Goal: Task Accomplishment & Management: Manage account settings

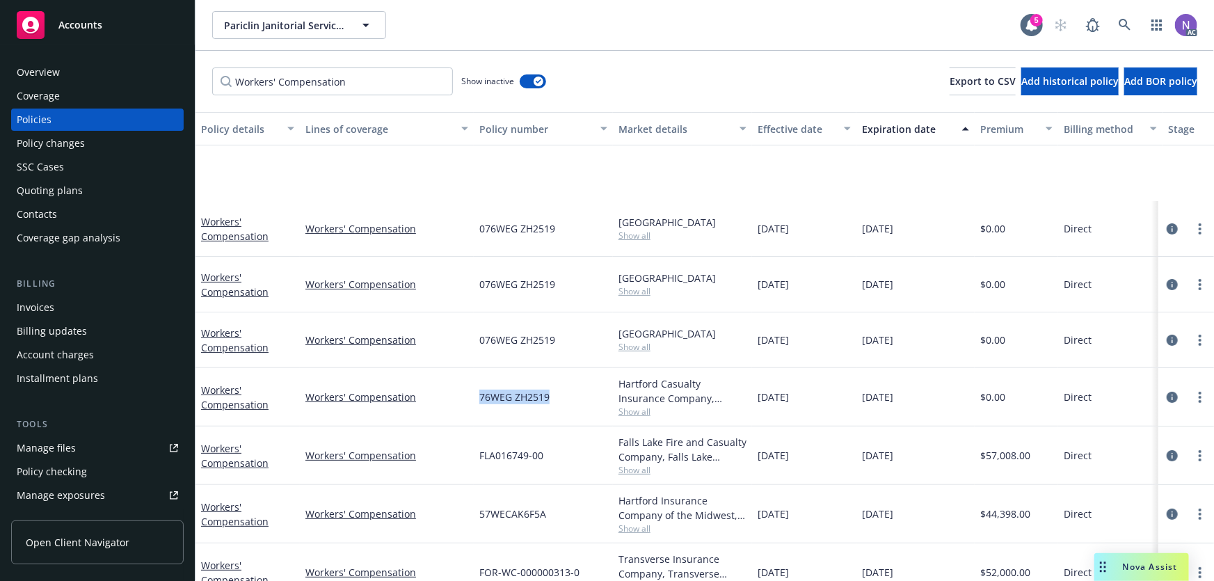
scroll to position [149, 0]
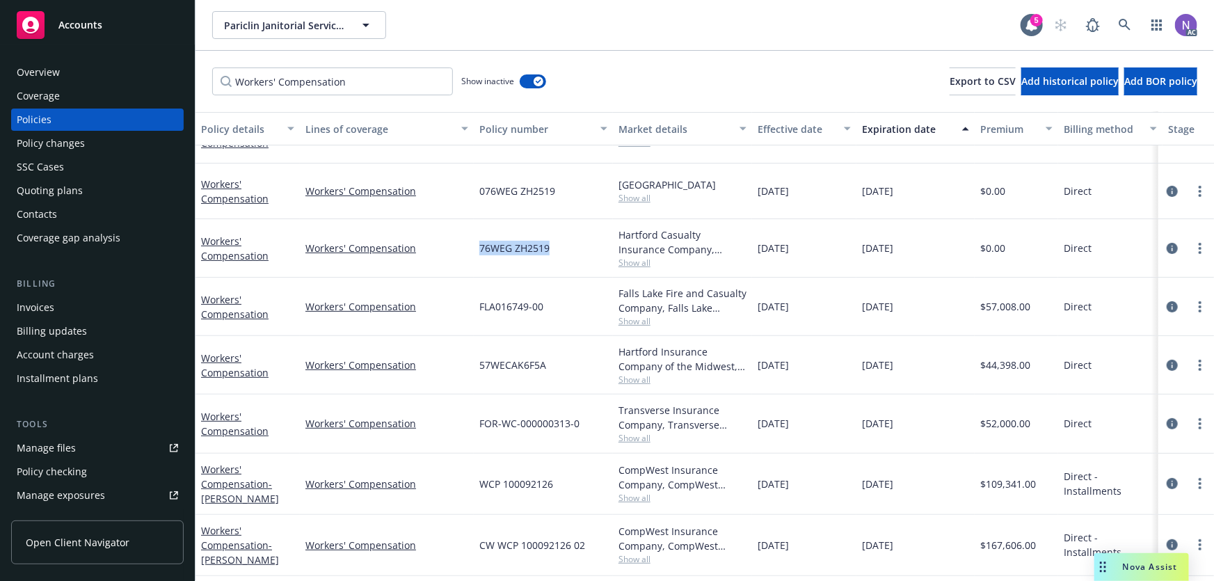
click at [99, 187] on div "Quoting plans" at bounding box center [97, 190] width 161 height 22
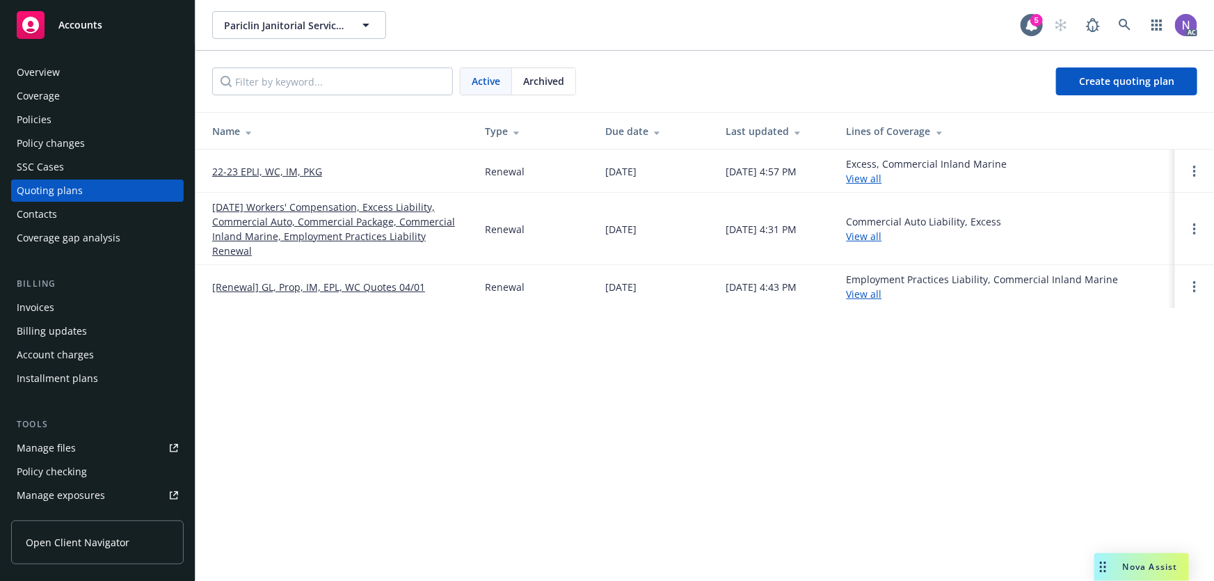
click at [90, 109] on div "Policies" at bounding box center [97, 120] width 161 height 22
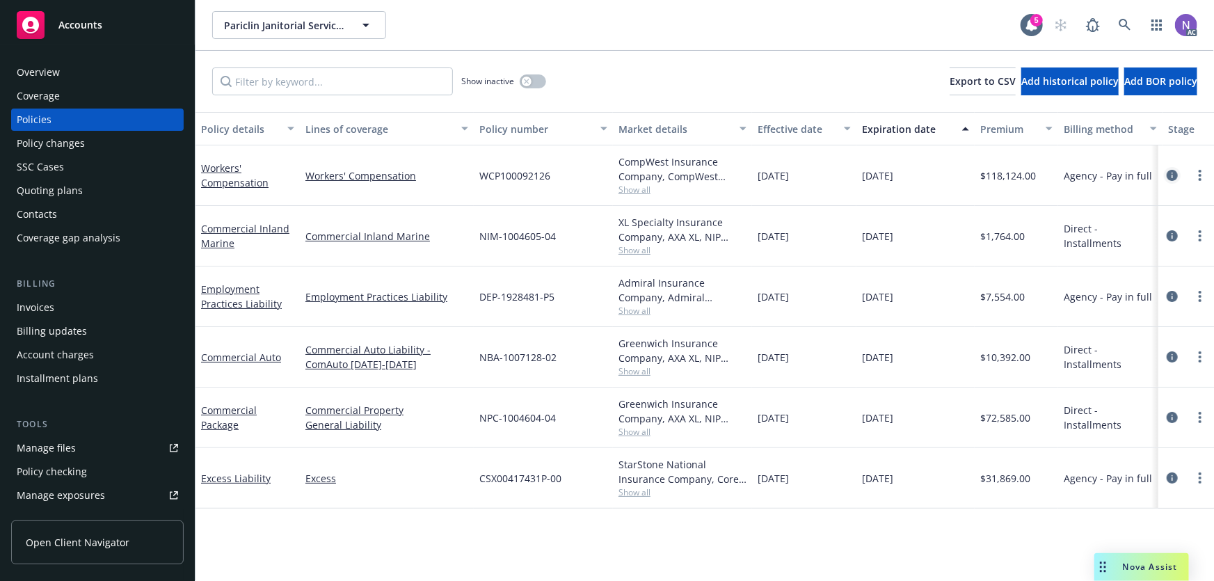
click at [1171, 178] on icon "circleInformation" at bounding box center [1172, 175] width 11 height 11
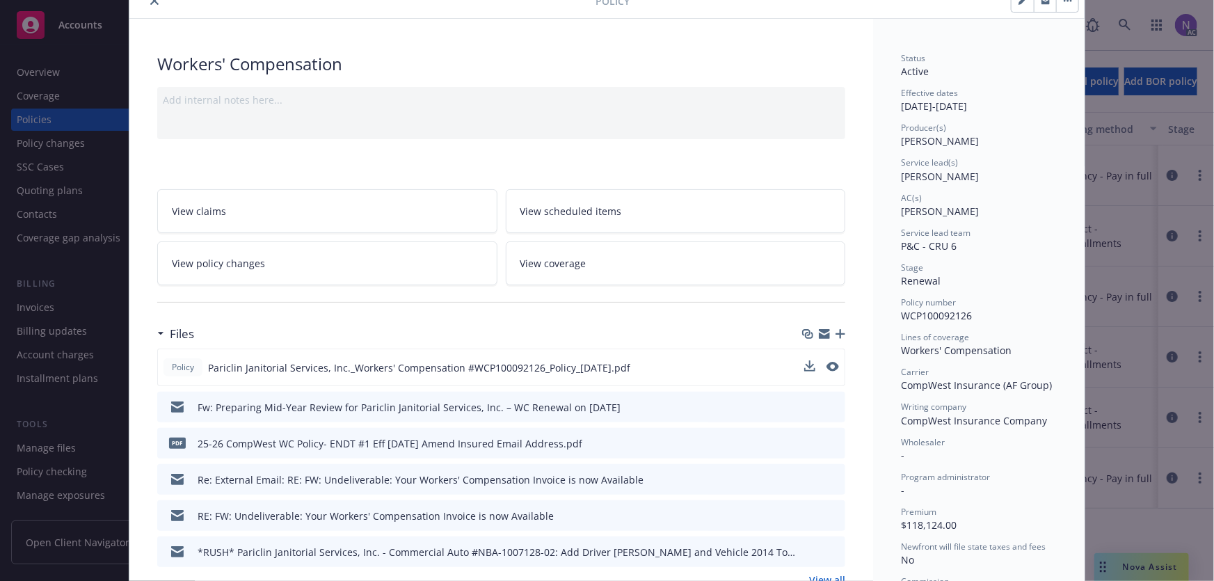
scroll to position [63, 0]
click at [836, 333] on icon "button" at bounding box center [841, 333] width 10 height 10
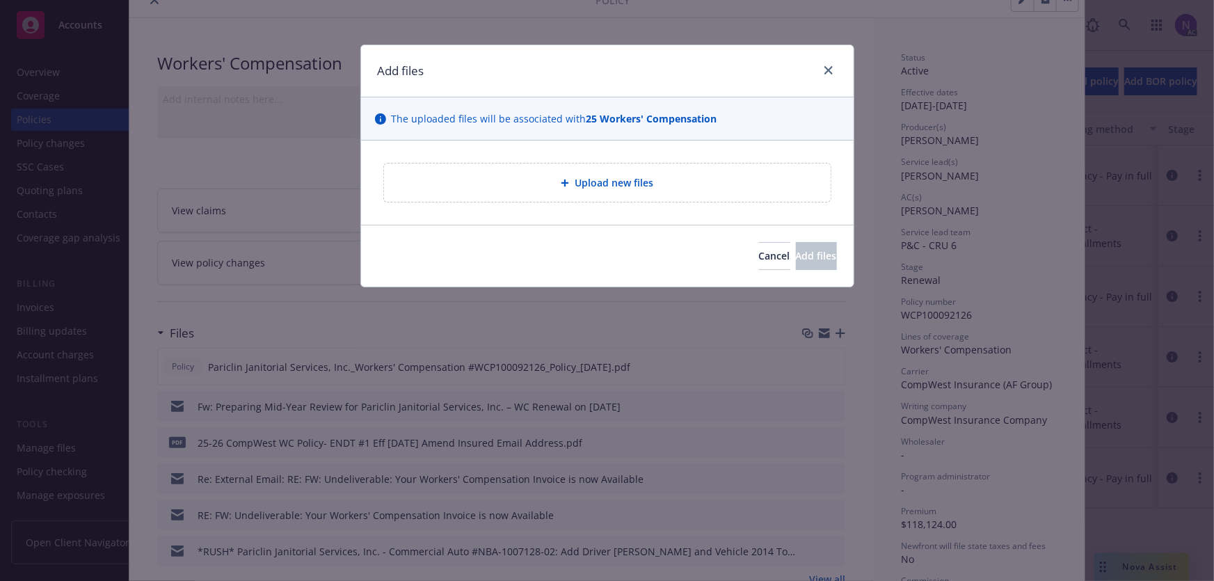
click at [516, 175] on div "Upload new files" at bounding box center [607, 183] width 424 height 16
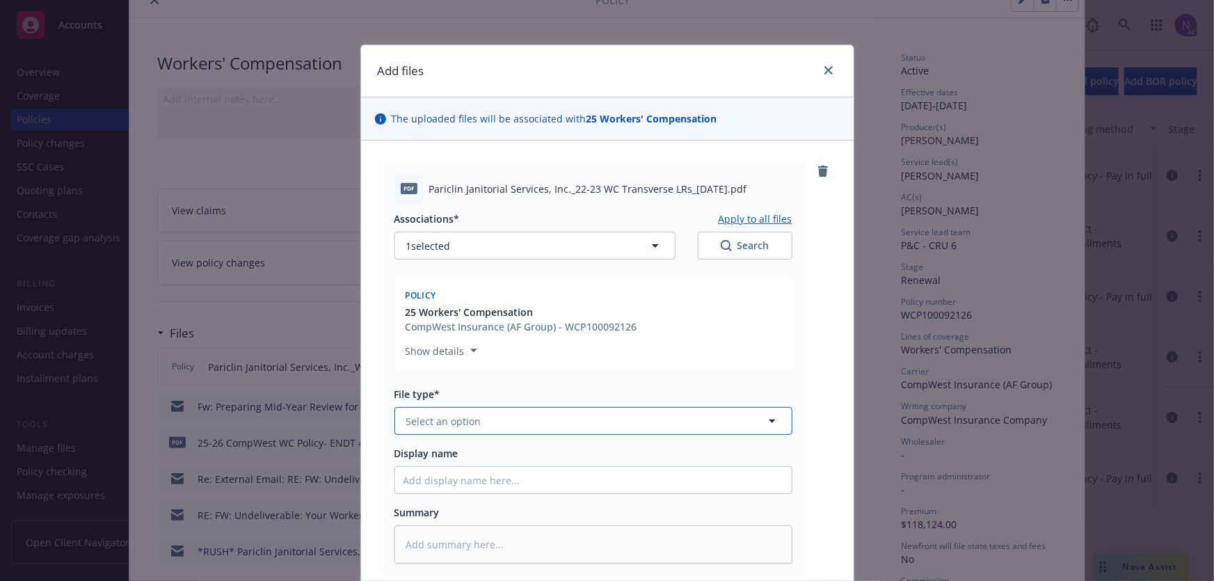
click at [529, 423] on button "Select an option" at bounding box center [593, 421] width 398 height 28
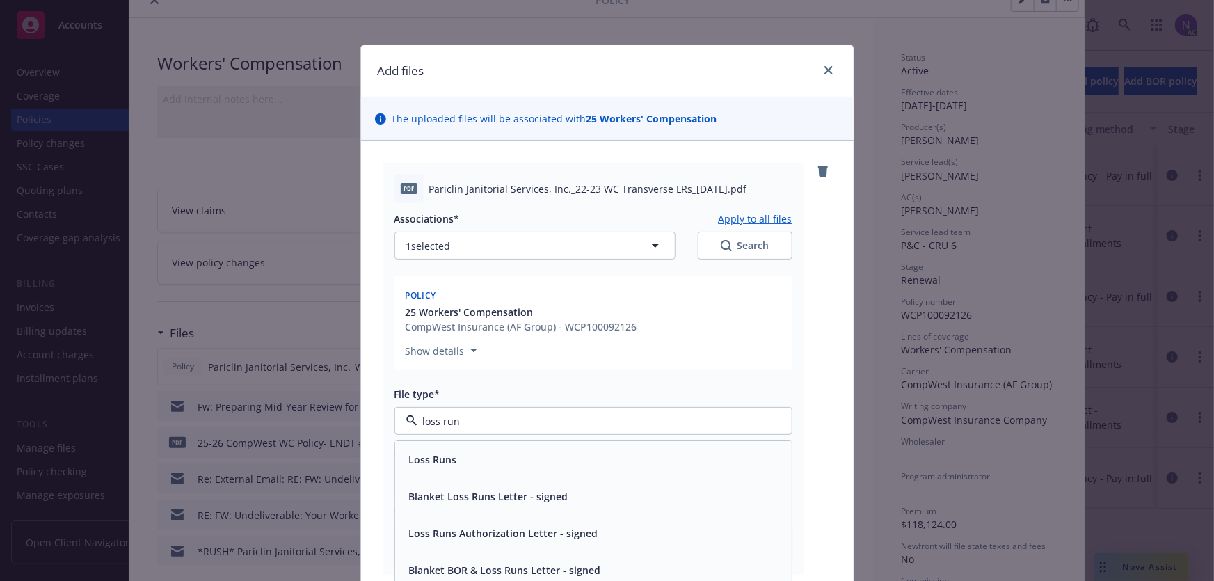
type input "loss runs"
click at [490, 452] on div "Loss Runs" at bounding box center [594, 460] width 380 height 20
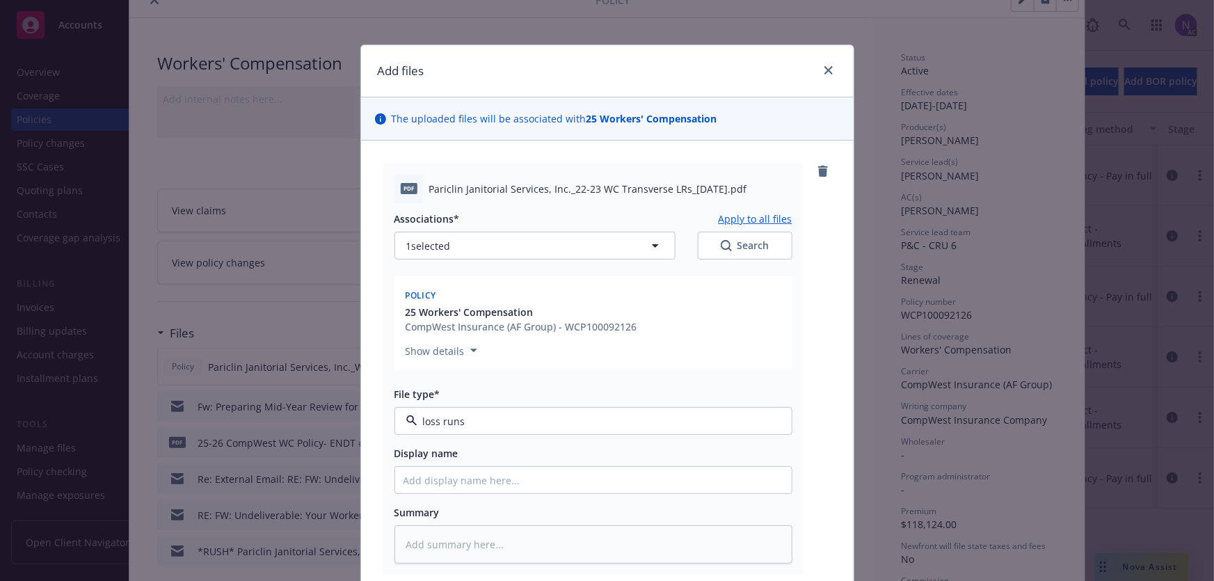
type textarea "x"
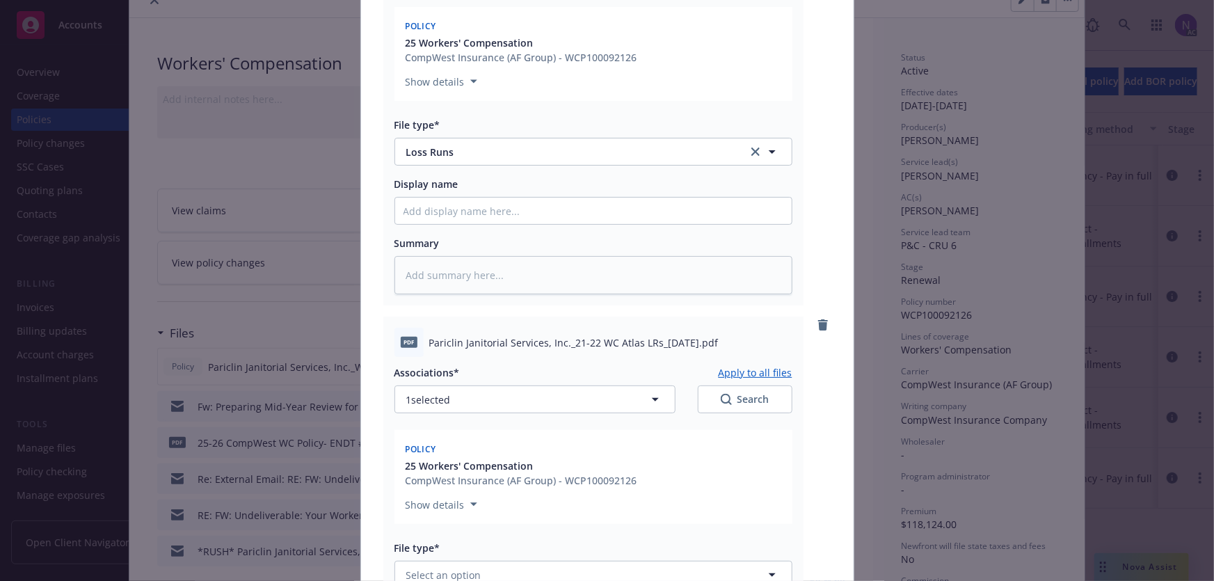
scroll to position [316, 0]
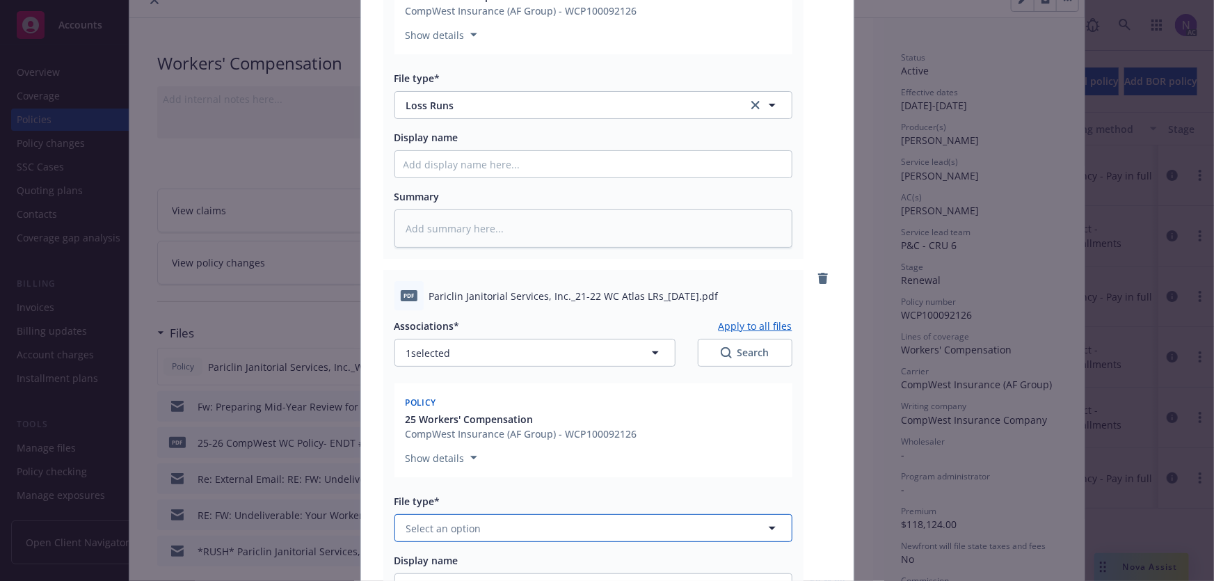
click at [474, 524] on button "Select an option" at bounding box center [593, 528] width 398 height 28
paste input "loss runs"
type input "loss runs"
click at [461, 558] on div "Loss Runs" at bounding box center [594, 567] width 380 height 20
type textarea "x"
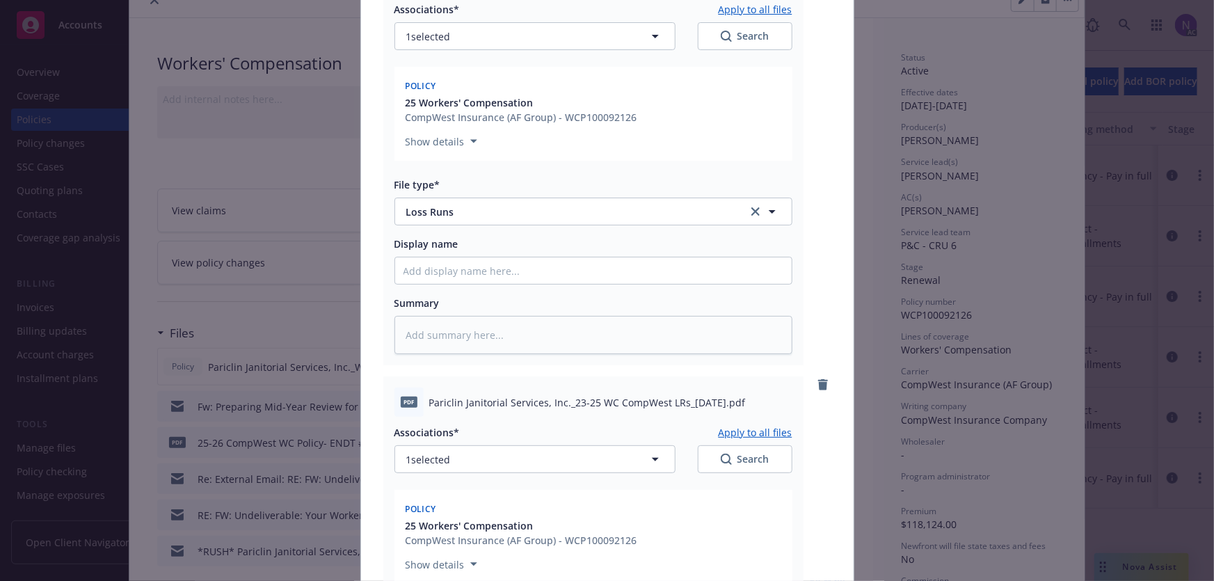
scroll to position [822, 0]
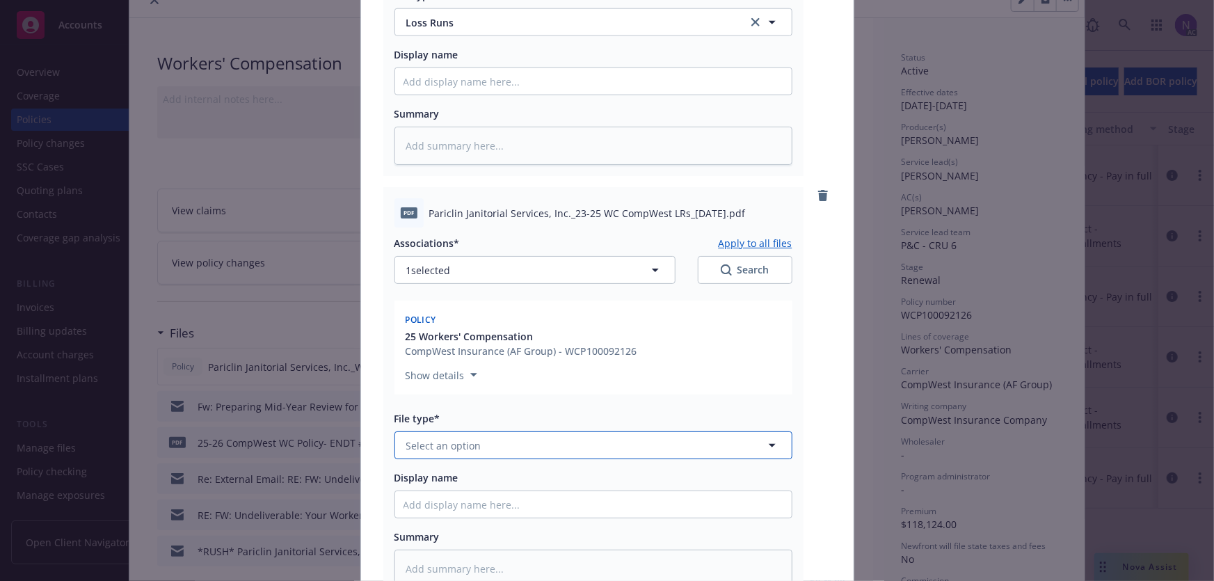
click at [454, 457] on button "Select an option" at bounding box center [593, 445] width 398 height 28
paste input "loss runs"
type input "loss runs"
click at [470, 488] on div "Loss Runs" at bounding box center [594, 484] width 380 height 20
type textarea "x"
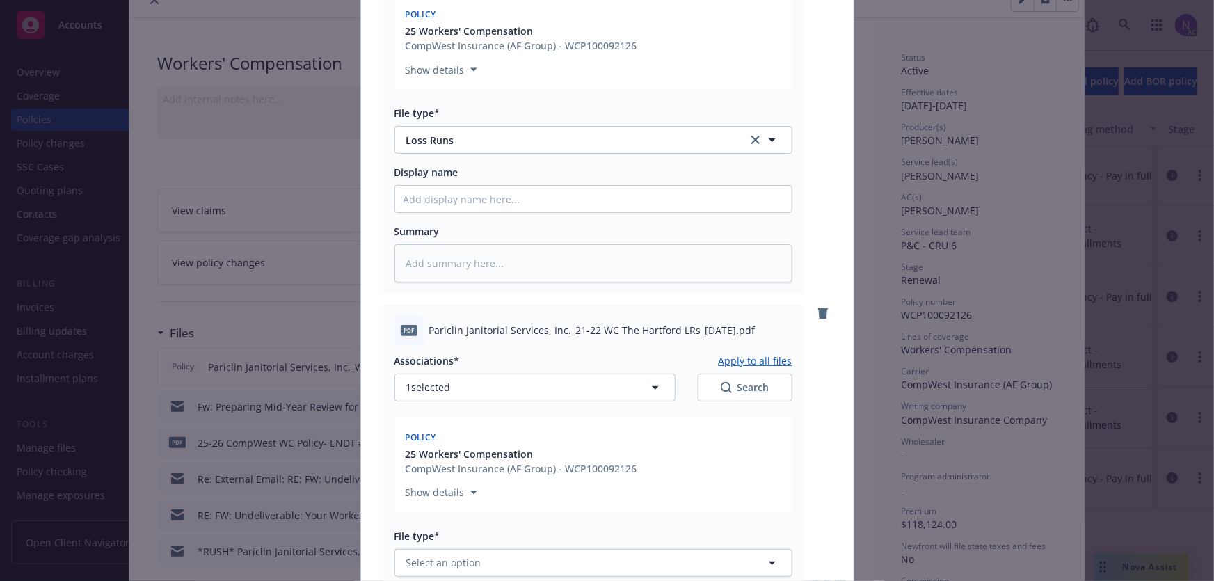
scroll to position [1391, 0]
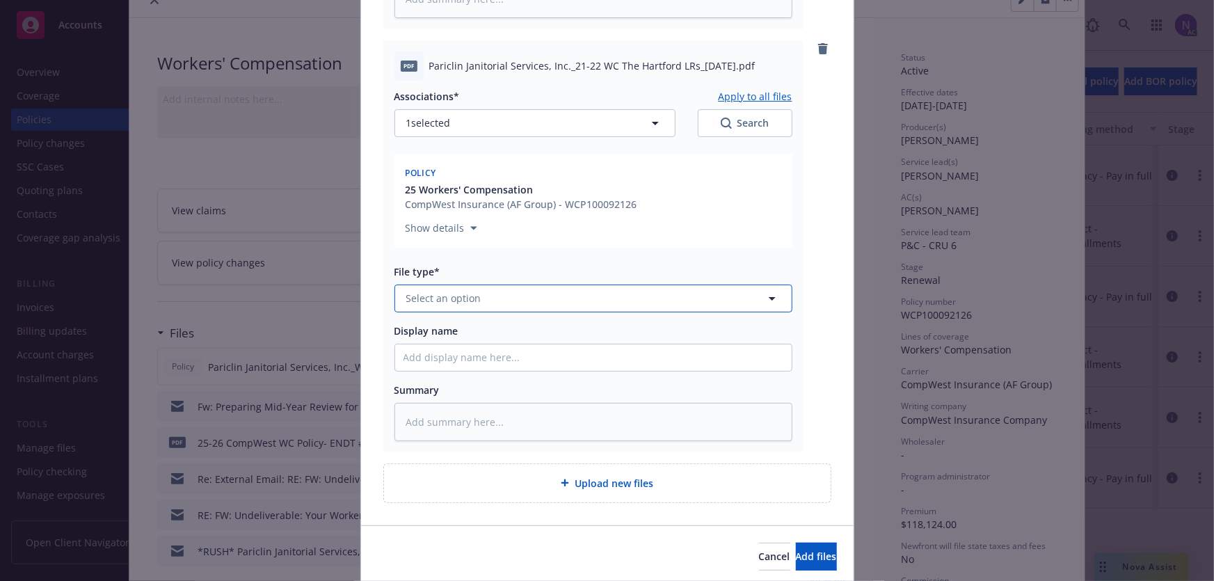
click at [465, 298] on span "Select an option" at bounding box center [443, 298] width 75 height 15
paste input "loss runs"
type input "loss runs"
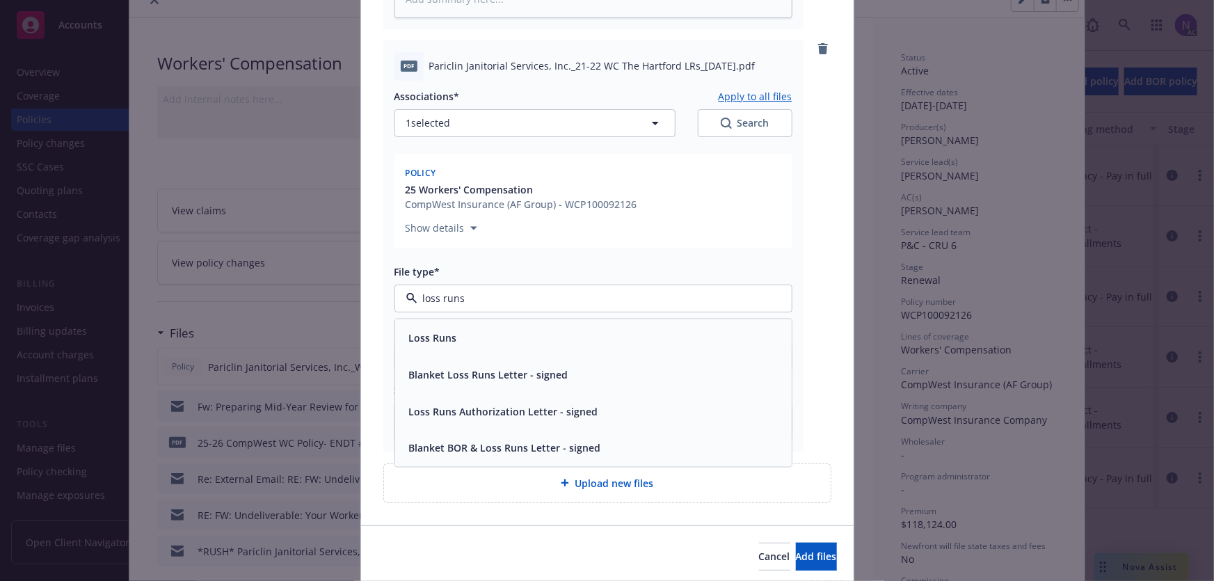
click at [489, 334] on div "Loss Runs" at bounding box center [594, 337] width 380 height 20
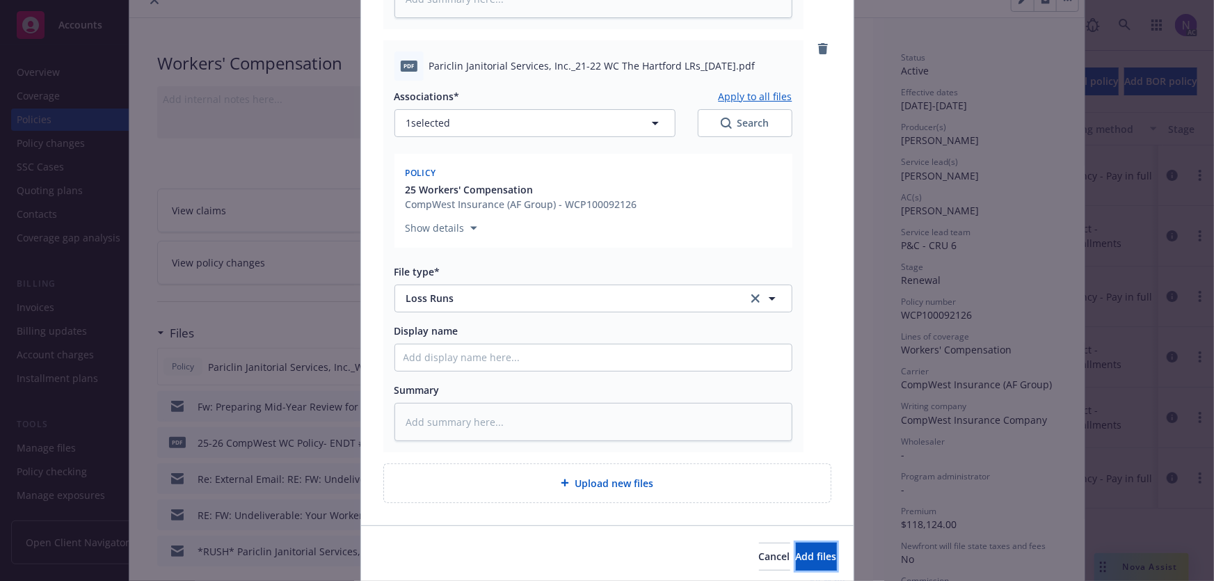
click at [796, 552] on span "Add files" at bounding box center [816, 556] width 41 height 13
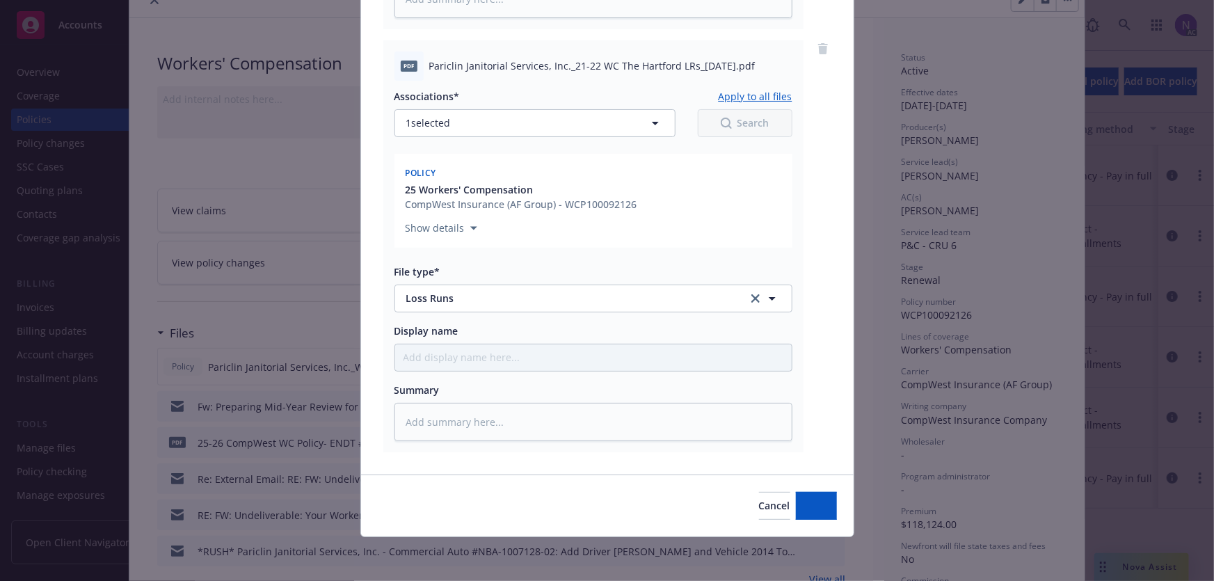
scroll to position [1391, 0]
type textarea "x"
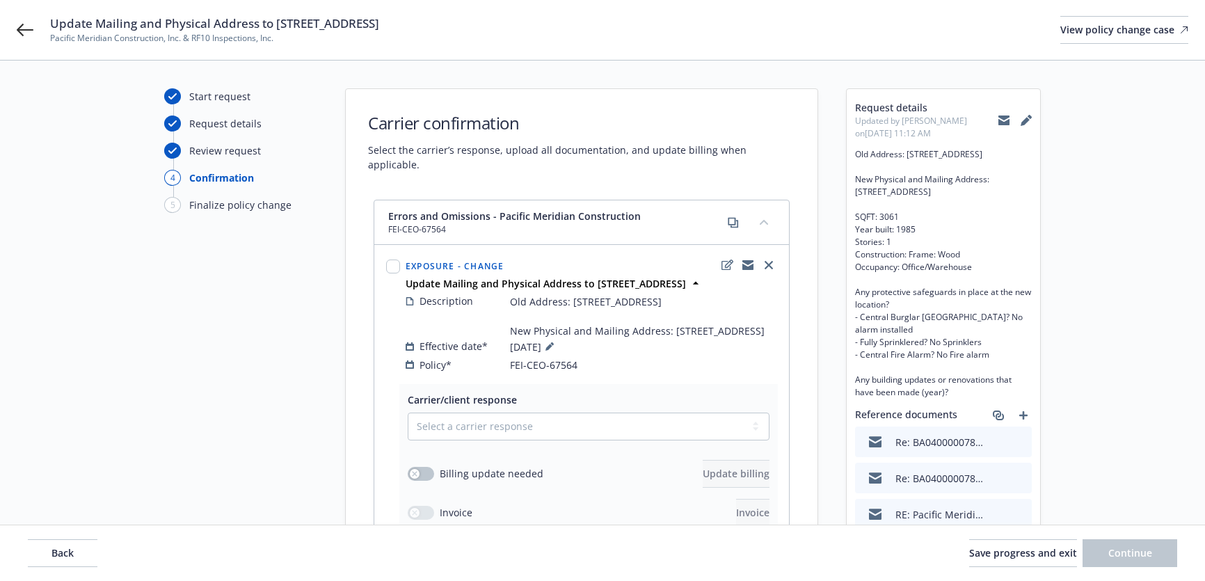
select select "ACCEPTED"
